Goal: Transaction & Acquisition: Obtain resource

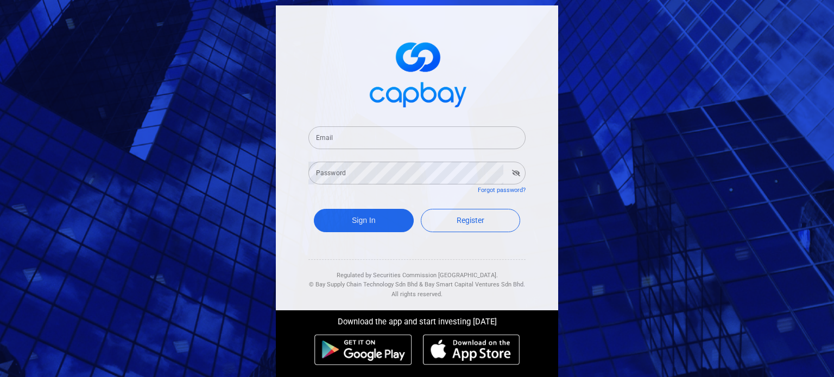
click at [435, 143] on input "Email" at bounding box center [416, 138] width 217 height 23
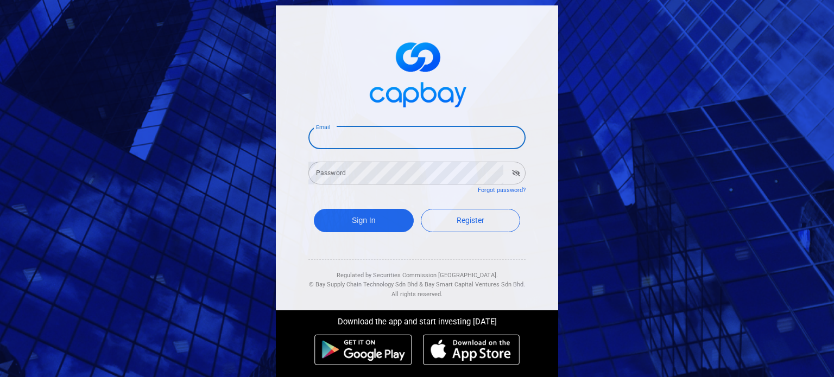
paste input "[EMAIL_ADDRESS][DOMAIN_NAME]"
type input "[EMAIL_ADDRESS][DOMAIN_NAME]"
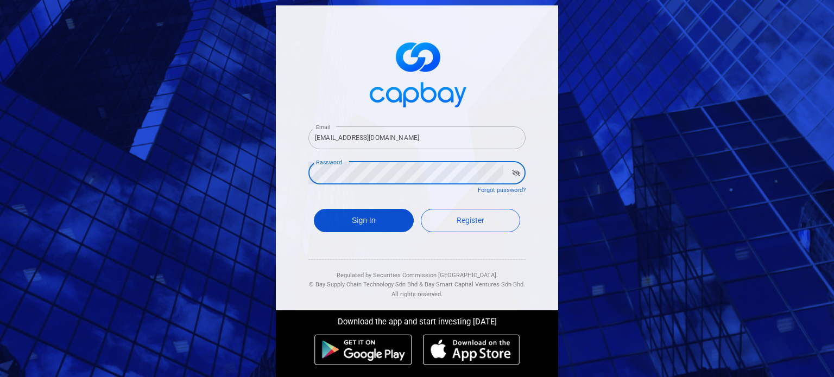
click at [389, 212] on button "Sign In" at bounding box center [364, 220] width 100 height 23
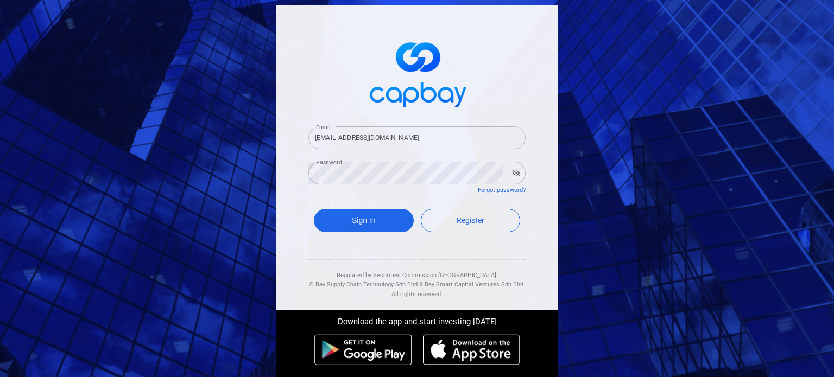
click at [512, 173] on icon "button" at bounding box center [516, 173] width 8 height 7
click at [367, 214] on button "Sign In" at bounding box center [364, 220] width 100 height 23
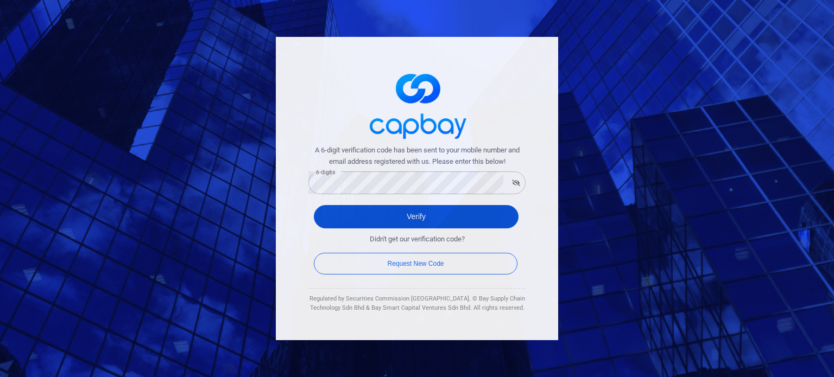
click at [359, 210] on button "Verify" at bounding box center [416, 216] width 205 height 23
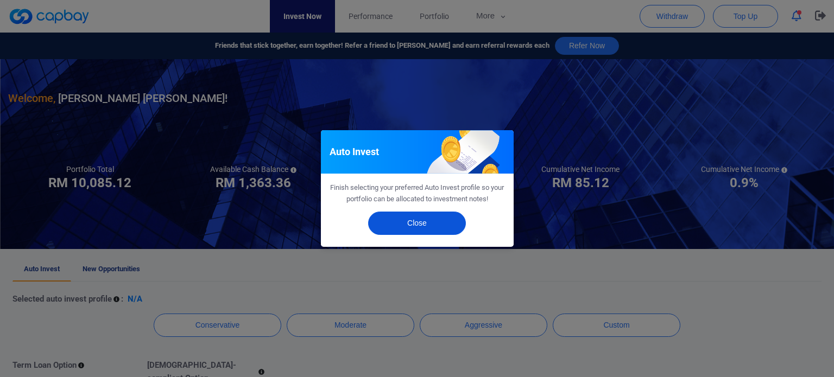
click at [392, 219] on button "Close" at bounding box center [417, 223] width 98 height 23
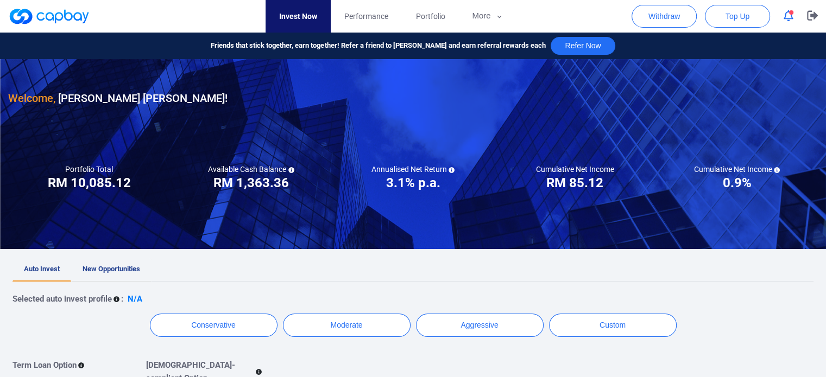
click at [118, 264] on link "New Opportunities" at bounding box center [111, 270] width 80 height 24
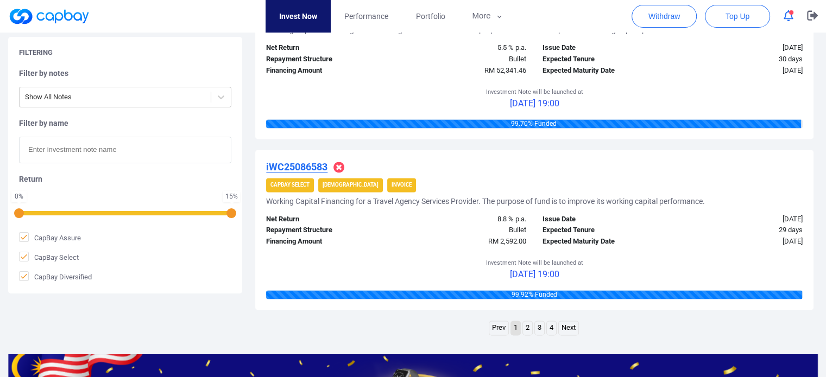
scroll to position [1654, 0]
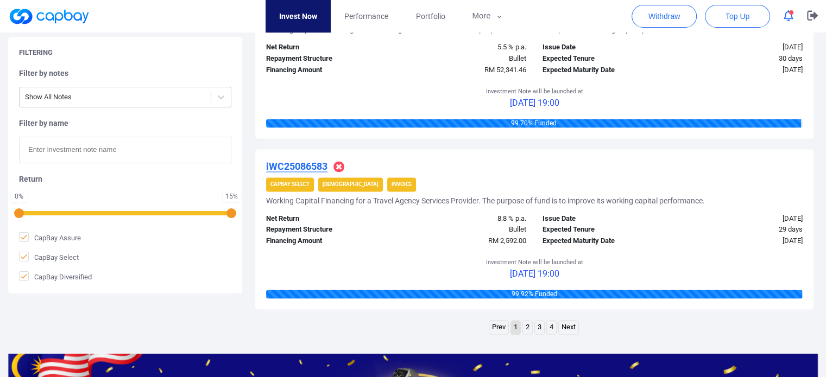
click at [547, 332] on link "4" at bounding box center [551, 328] width 9 height 14
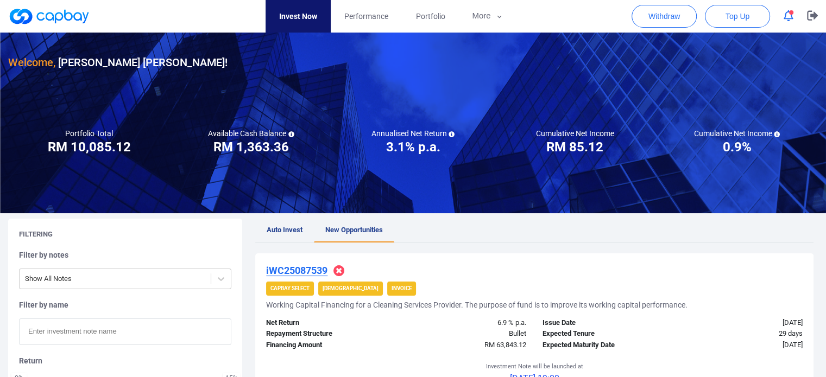
scroll to position [0, 0]
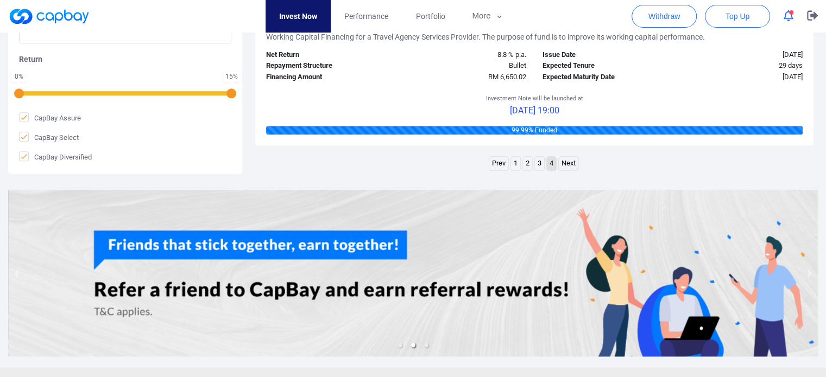
click at [540, 160] on link "3" at bounding box center [539, 164] width 9 height 14
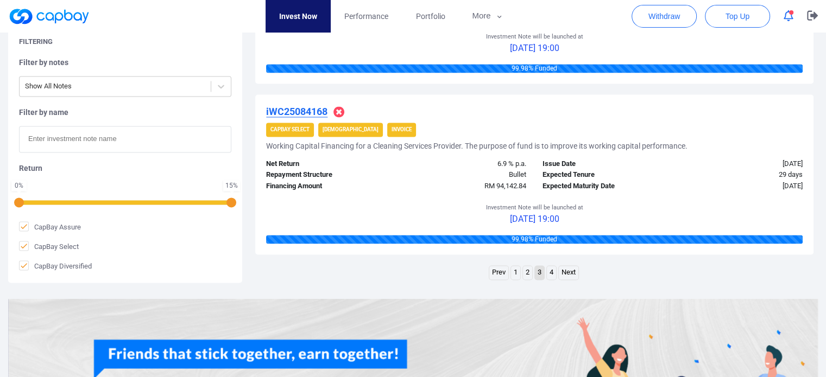
scroll to position [1711, 0]
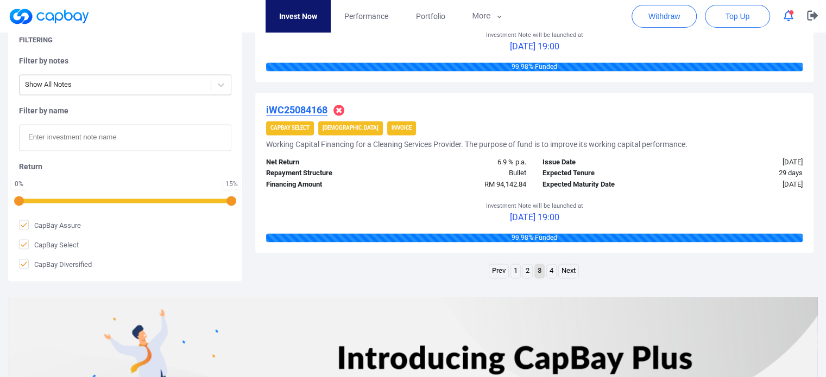
click at [529, 271] on link "2" at bounding box center [527, 271] width 9 height 14
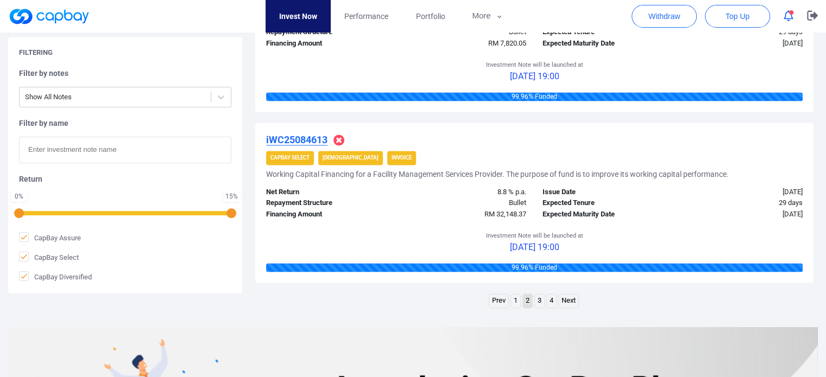
scroll to position [1859, 0]
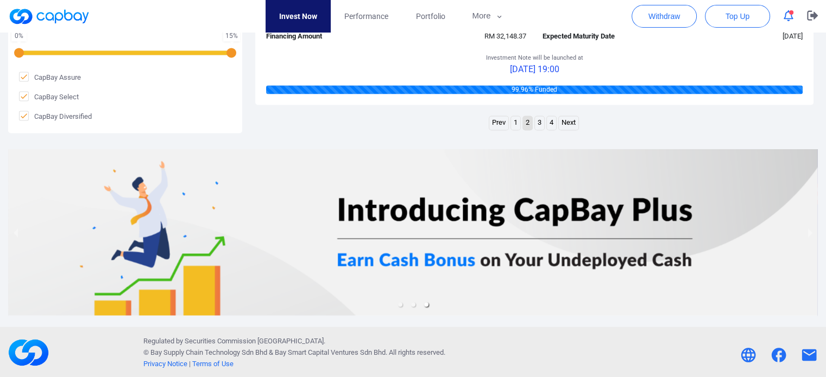
drag, startPoint x: 549, startPoint y: 253, endPoint x: 514, endPoint y: 257, distance: 35.6
click at [514, 257] on div at bounding box center [413, 232] width 810 height 166
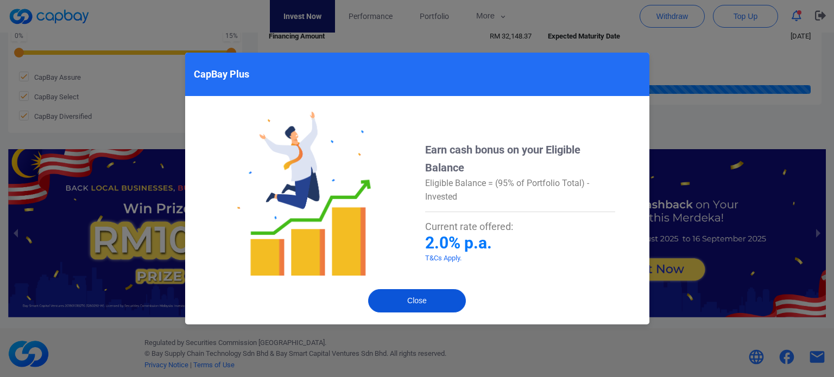
click at [435, 301] on button "Close" at bounding box center [417, 300] width 98 height 23
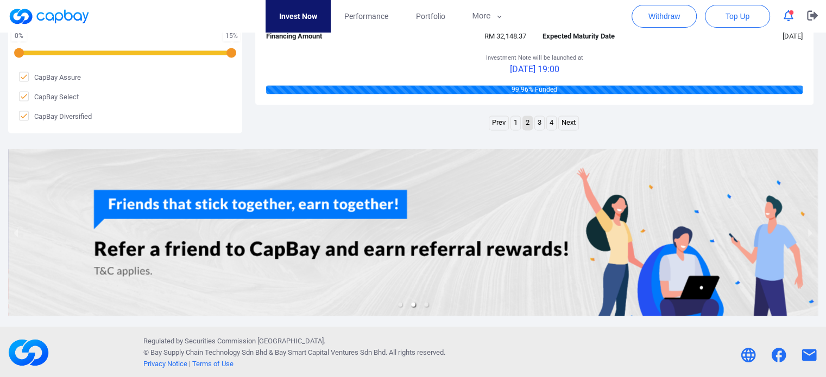
click at [515, 119] on link "1" at bounding box center [515, 123] width 9 height 14
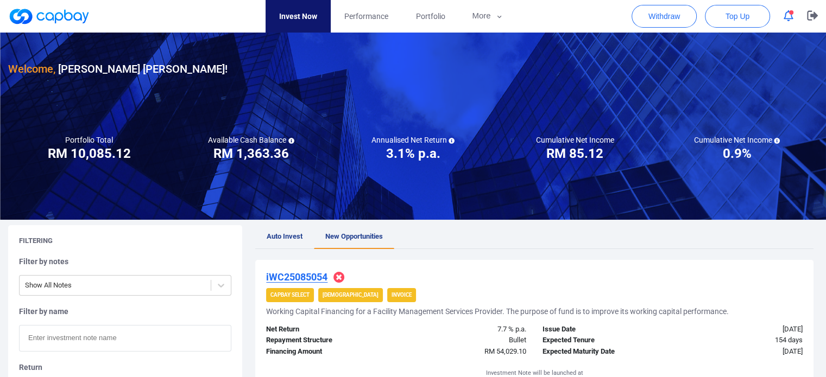
scroll to position [0, 0]
